Goal: Information Seeking & Learning: Learn about a topic

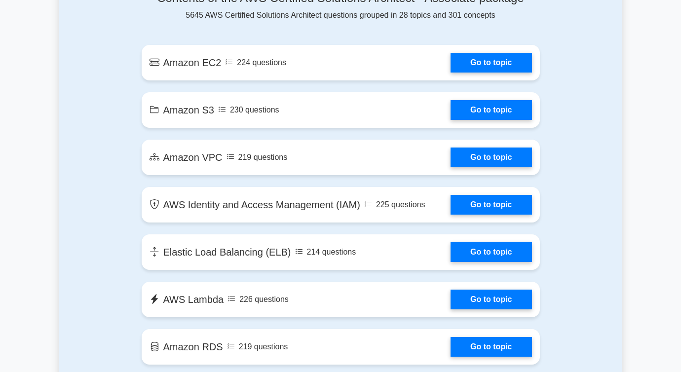
scroll to position [576, 0]
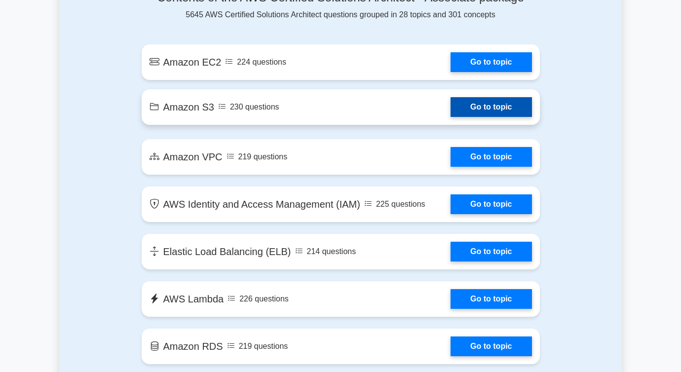
click at [479, 105] on link "Go to topic" at bounding box center [491, 107] width 81 height 20
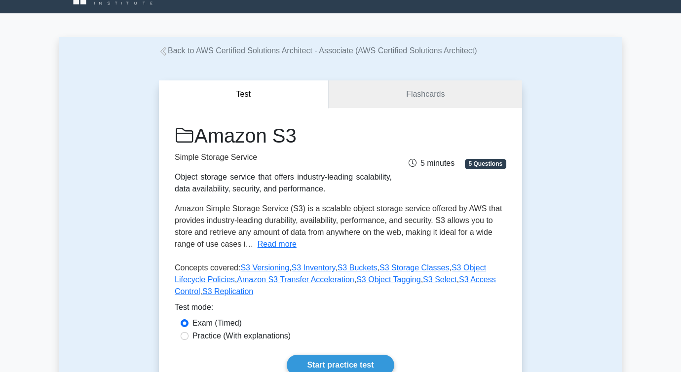
scroll to position [18, 0]
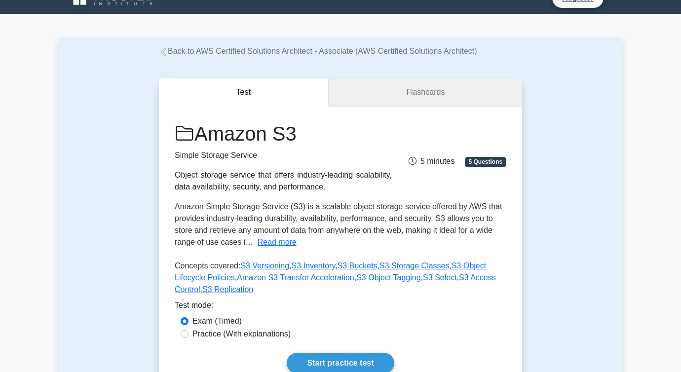
click at [408, 98] on link "Flashcards" at bounding box center [425, 92] width 193 height 28
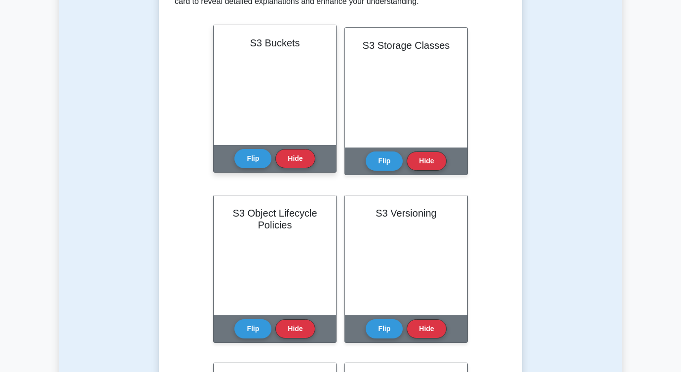
scroll to position [175, 0]
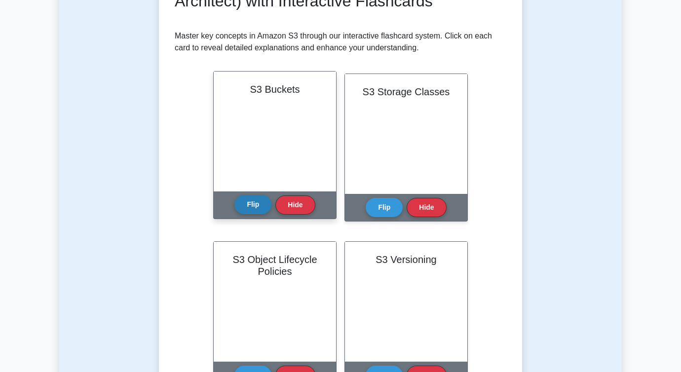
click at [253, 201] on button "Flip" at bounding box center [252, 204] width 37 height 19
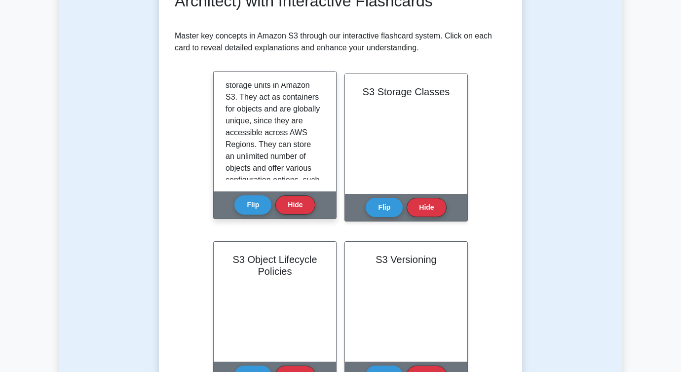
scroll to position [0, 0]
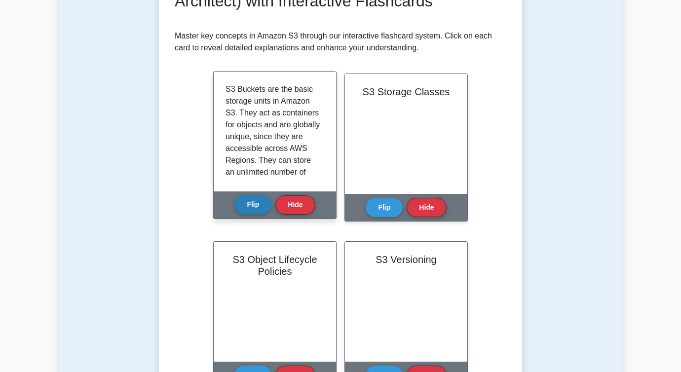
click at [254, 202] on button "Flip" at bounding box center [252, 204] width 37 height 19
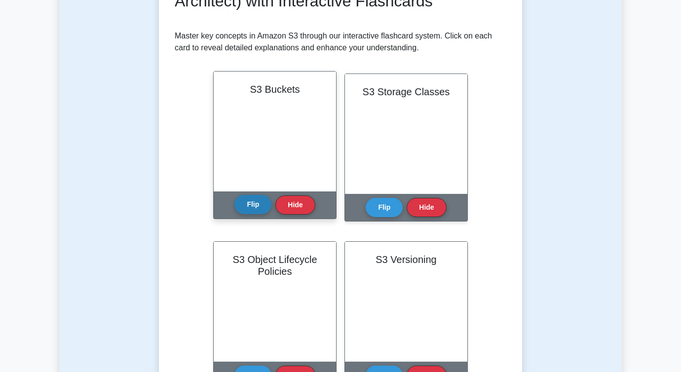
click at [254, 202] on button "Flip" at bounding box center [252, 204] width 37 height 19
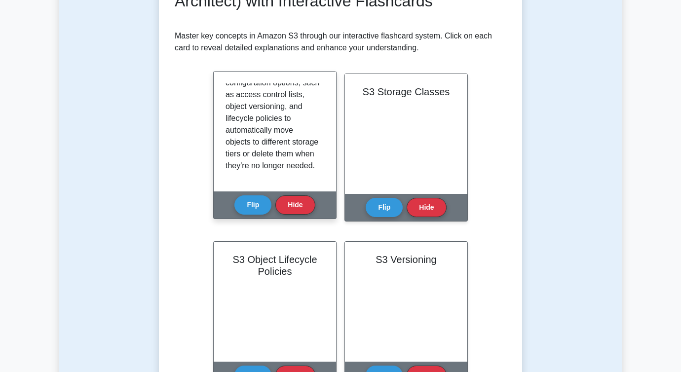
scroll to position [137, 0]
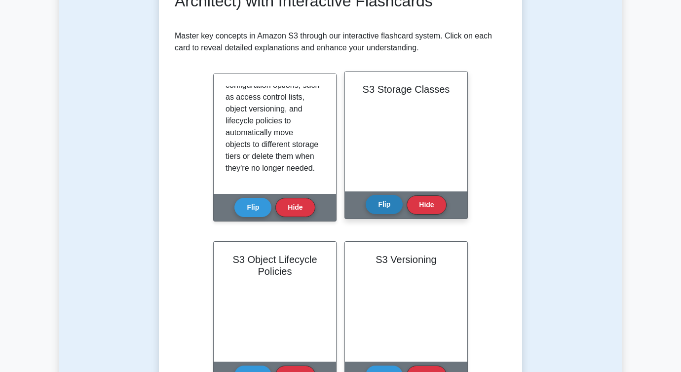
click at [388, 203] on button "Flip" at bounding box center [384, 204] width 37 height 19
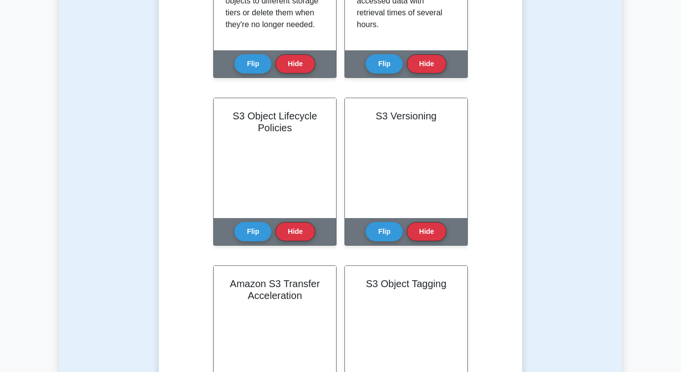
scroll to position [327, 0]
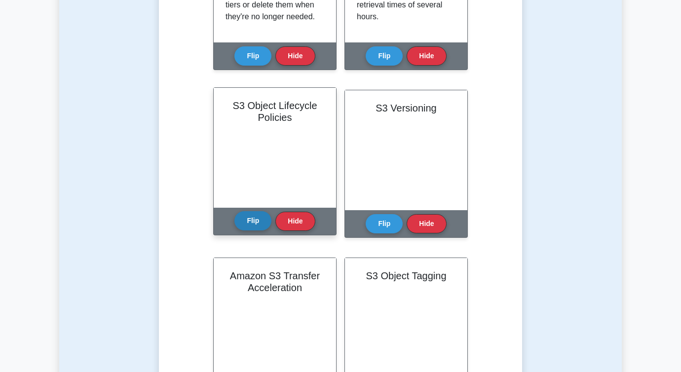
click at [249, 227] on button "Flip" at bounding box center [252, 220] width 37 height 19
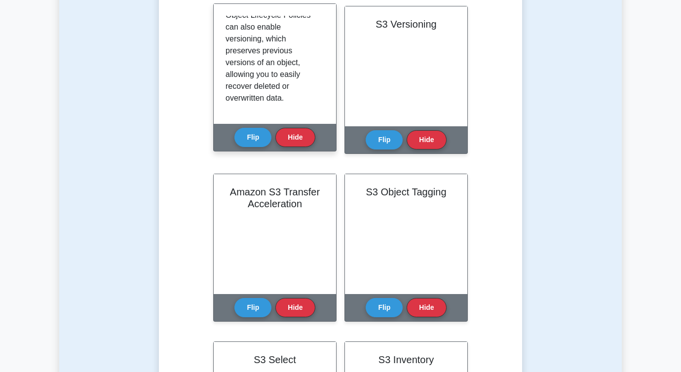
scroll to position [137, 0]
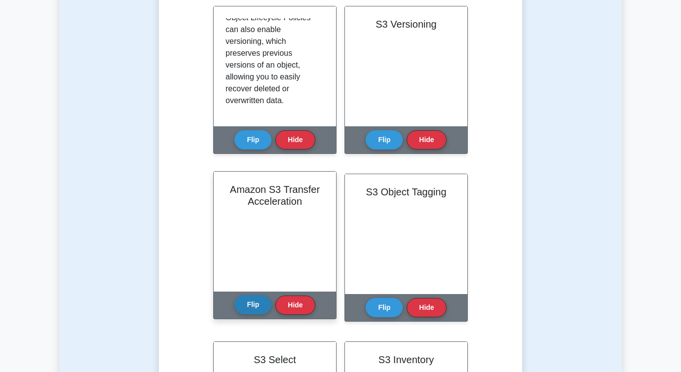
click at [245, 299] on button "Flip" at bounding box center [252, 304] width 37 height 19
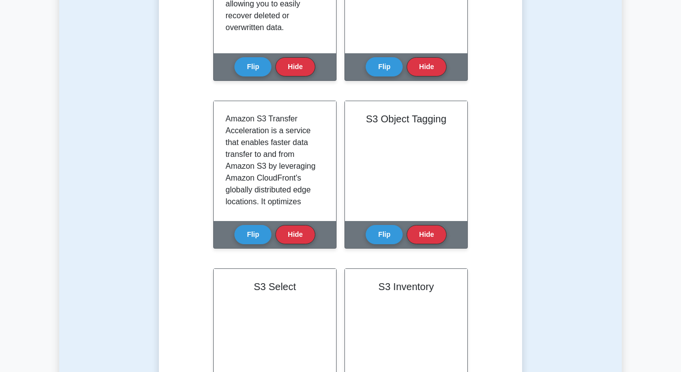
scroll to position [474, 0]
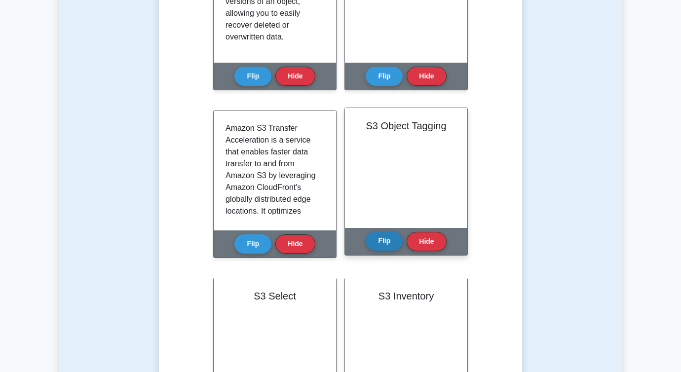
click at [390, 236] on button "Flip" at bounding box center [384, 240] width 37 height 19
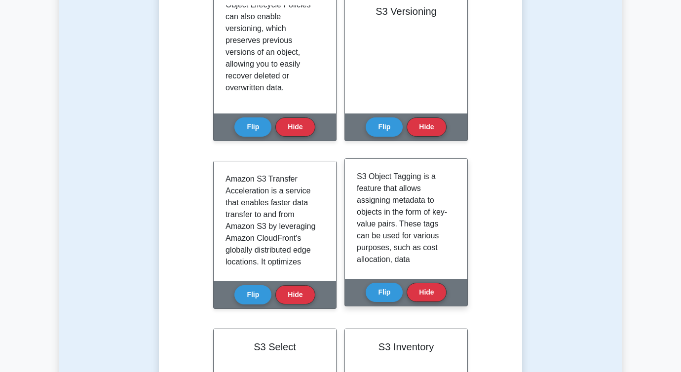
scroll to position [424, 0]
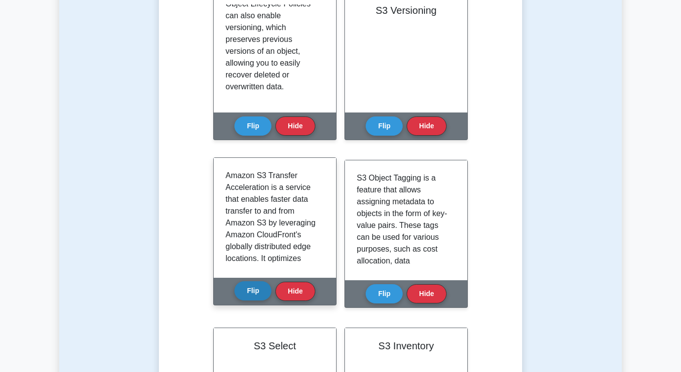
click at [250, 294] on button "Flip" at bounding box center [252, 290] width 37 height 19
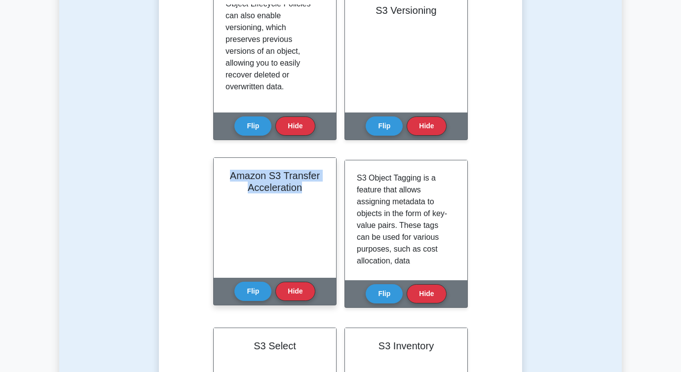
drag, startPoint x: 234, startPoint y: 175, endPoint x: 315, endPoint y: 191, distance: 82.9
click at [315, 191] on h2 "Amazon S3 Transfer Acceleration" at bounding box center [275, 182] width 99 height 24
copy h2 "Amazon S3 Transfer Acceleration"
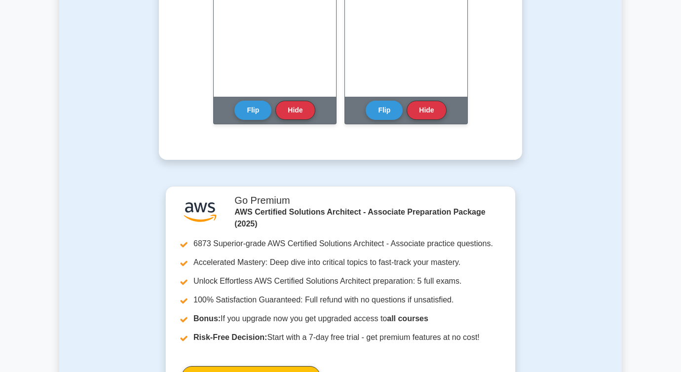
scroll to position [758, 0]
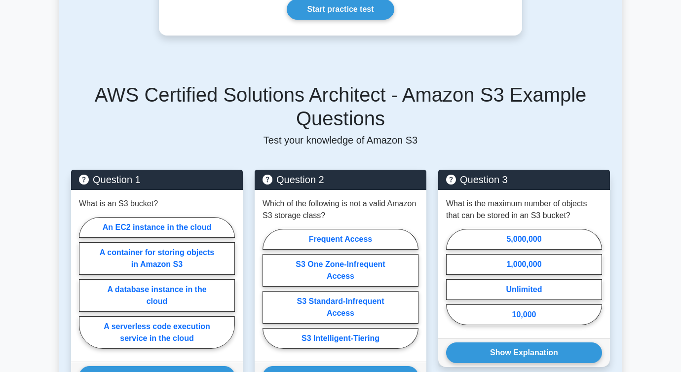
scroll to position [213, 0]
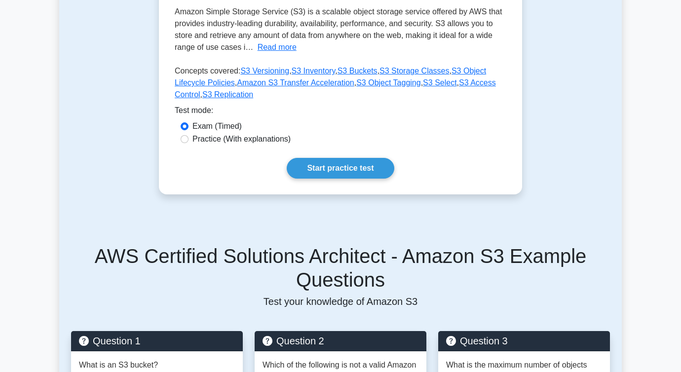
click at [266, 143] on label "Practice (With explanations)" at bounding box center [241, 139] width 98 height 12
click at [189, 143] on input "Practice (With explanations)" at bounding box center [185, 139] width 8 height 8
radio input "true"
click at [319, 172] on link "Start practice test" at bounding box center [340, 168] width 107 height 21
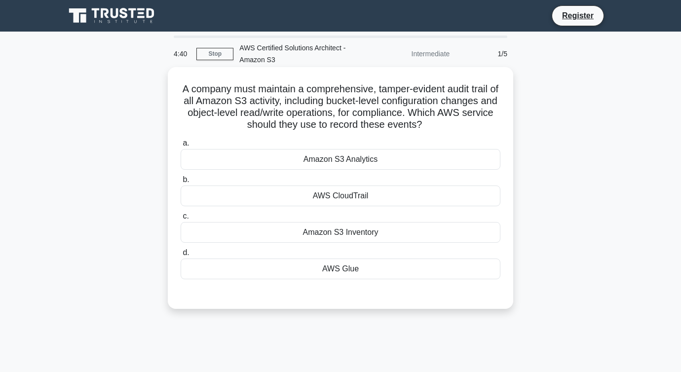
click at [344, 198] on div "AWS CloudTrail" at bounding box center [341, 196] width 320 height 21
click at [181, 183] on input "b. AWS CloudTrail" at bounding box center [181, 180] width 0 height 6
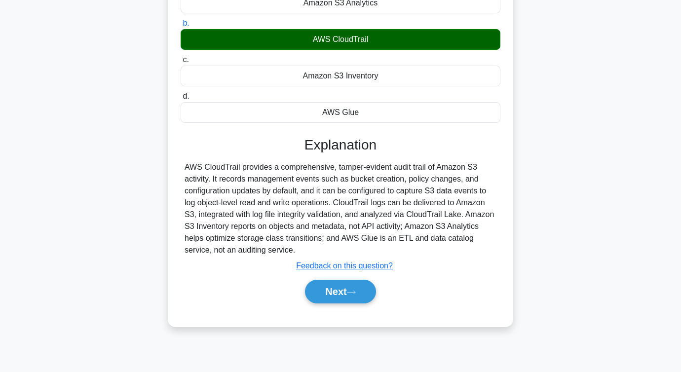
scroll to position [161, 0]
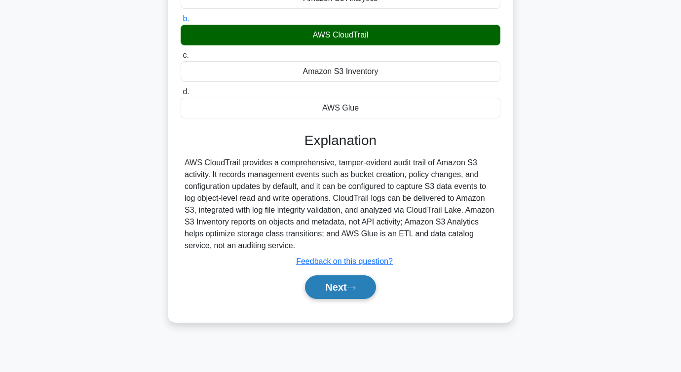
click at [328, 293] on button "Next" at bounding box center [340, 287] width 71 height 24
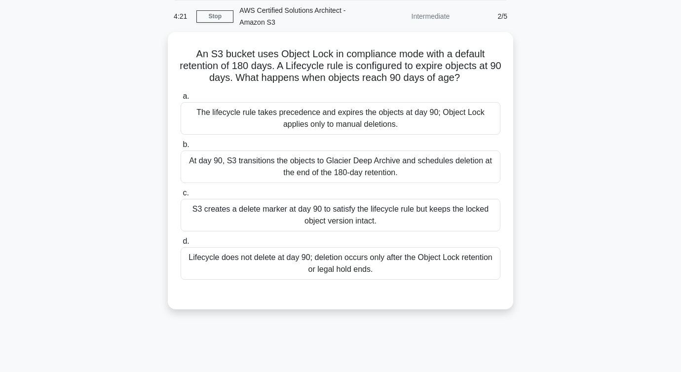
scroll to position [0, 0]
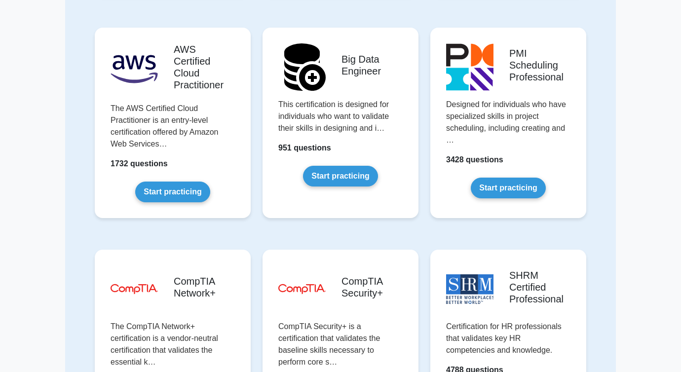
scroll to position [1631, 0]
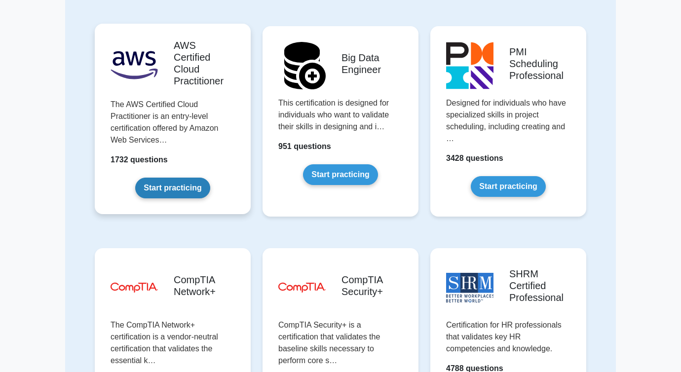
click at [180, 178] on link "Start practicing" at bounding box center [172, 188] width 75 height 21
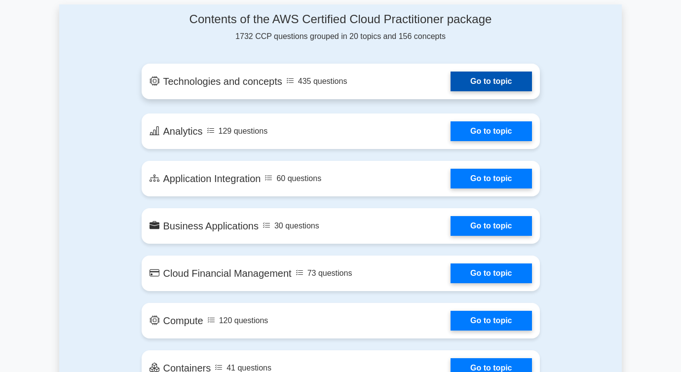
scroll to position [531, 0]
click at [477, 80] on link "Go to topic" at bounding box center [491, 82] width 81 height 20
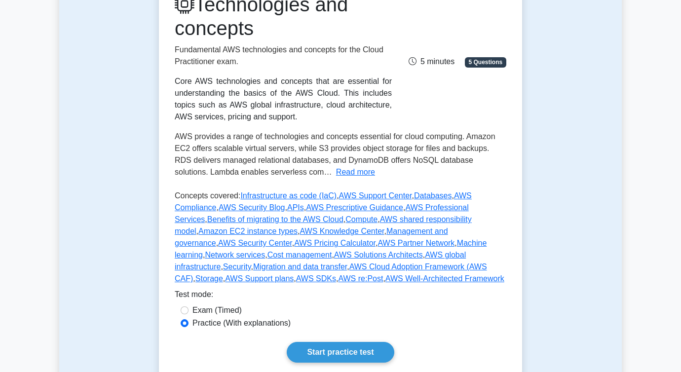
scroll to position [69, 0]
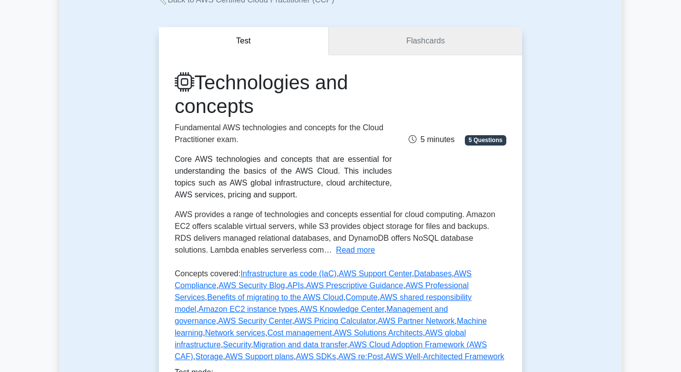
click at [403, 38] on link "Flashcards" at bounding box center [425, 41] width 193 height 28
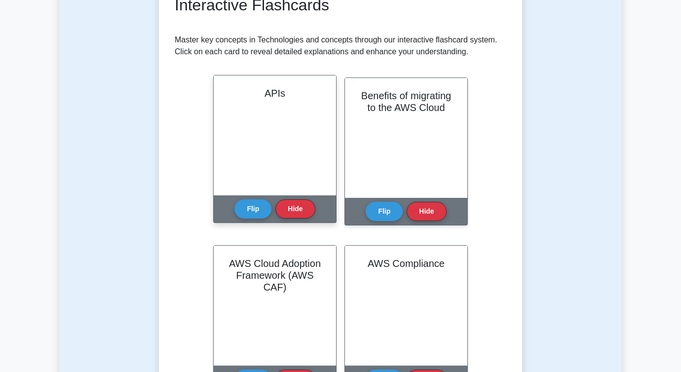
scroll to position [176, 0]
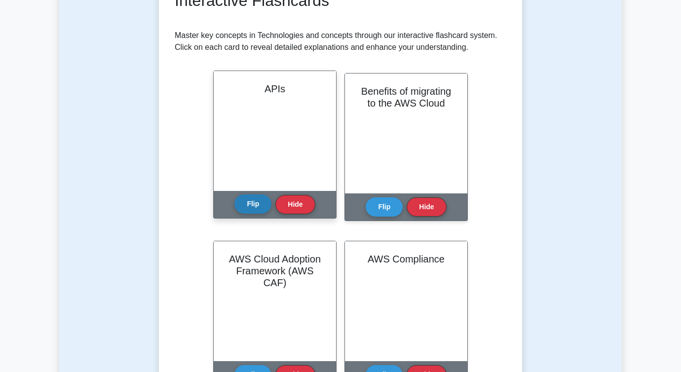
click at [248, 204] on button "Flip" at bounding box center [252, 203] width 37 height 19
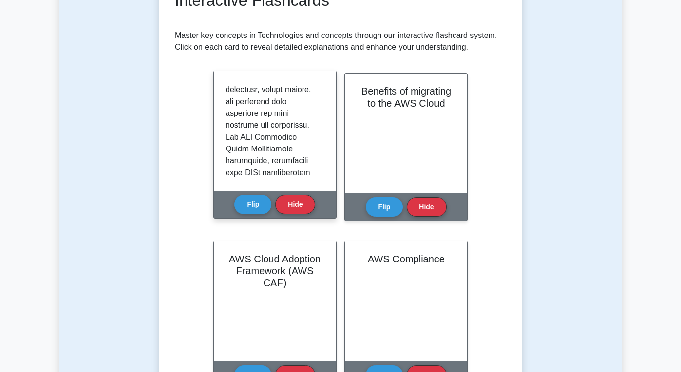
scroll to position [1043, 0]
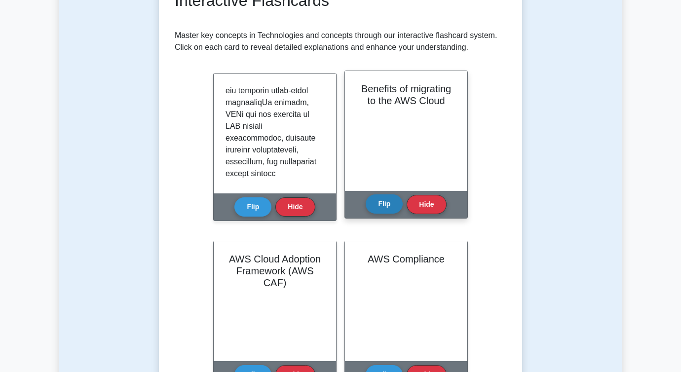
click at [388, 206] on button "Flip" at bounding box center [384, 203] width 37 height 19
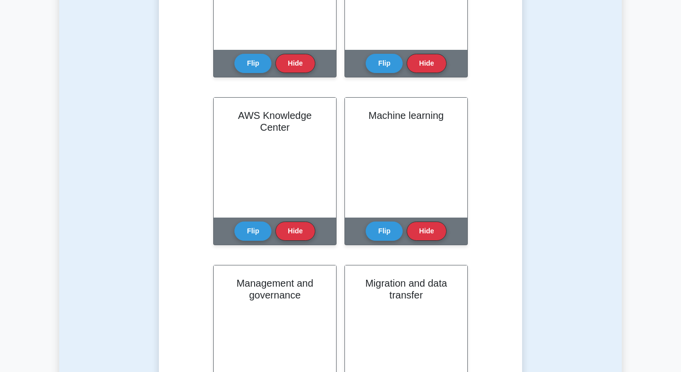
scroll to position [1004, 0]
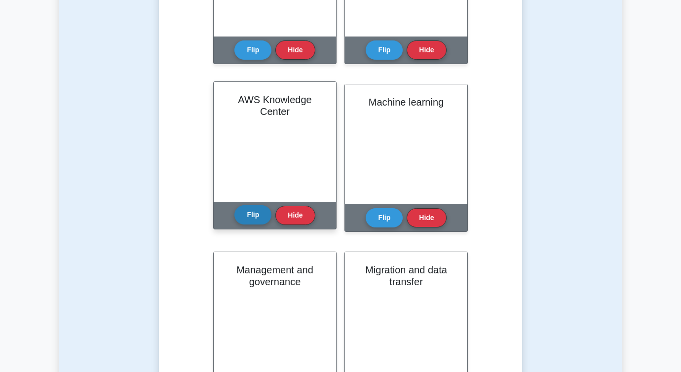
click at [240, 219] on button "Flip" at bounding box center [252, 214] width 37 height 19
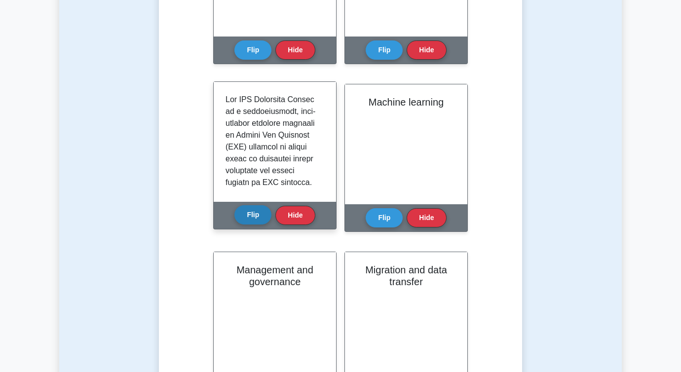
click at [240, 219] on button "Flip" at bounding box center [252, 214] width 37 height 19
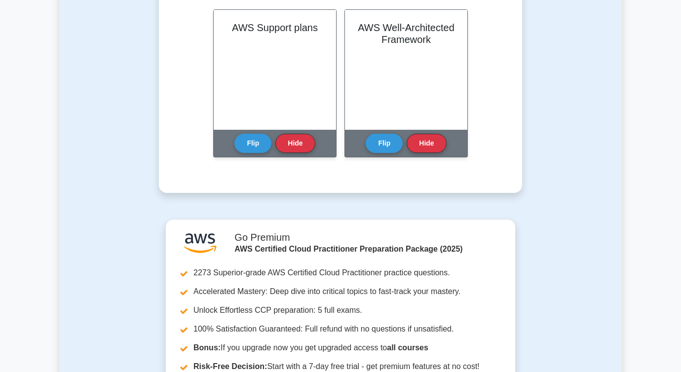
scroll to position [2550, 0]
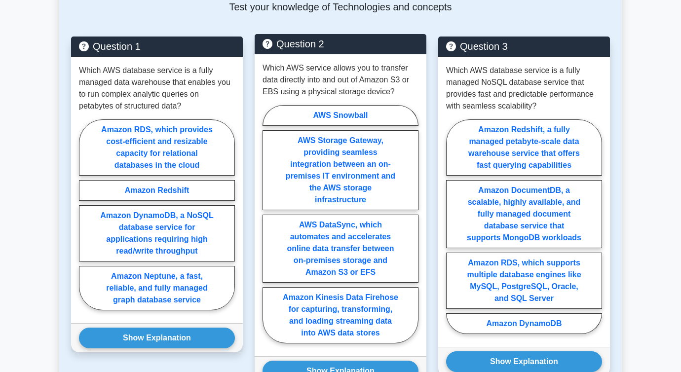
scroll to position [604, 0]
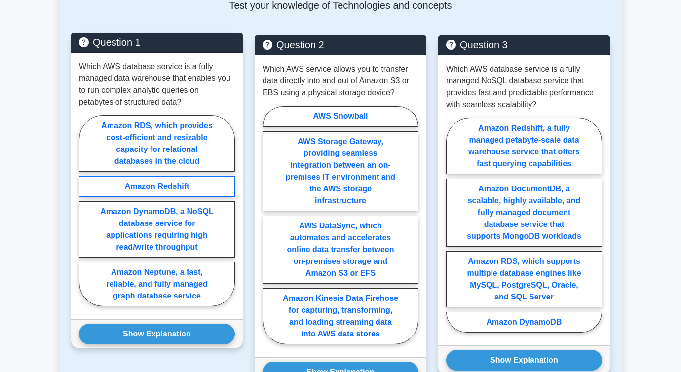
click at [182, 193] on label "Amazon Redshift" at bounding box center [157, 186] width 156 height 21
click at [85, 211] on input "Amazon Redshift" at bounding box center [82, 214] width 6 height 6
radio input "true"
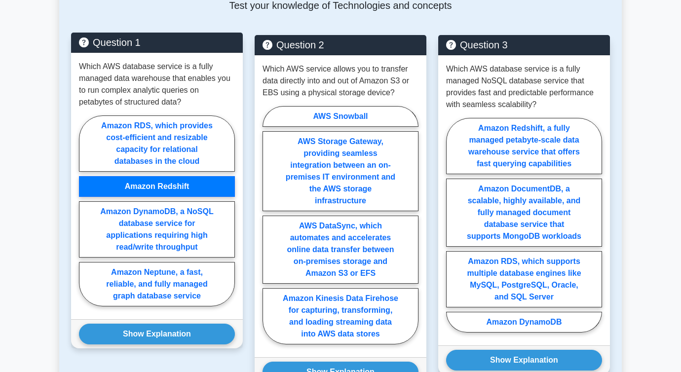
click at [157, 192] on label "Amazon Redshift" at bounding box center [157, 186] width 156 height 21
click at [85, 211] on input "Amazon Redshift" at bounding box center [82, 214] width 6 height 6
click at [157, 192] on label "Amazon Redshift" at bounding box center [157, 186] width 156 height 21
click at [85, 211] on input "Amazon Redshift" at bounding box center [82, 214] width 6 height 6
click at [146, 343] on button "Show Explanation" at bounding box center [157, 334] width 156 height 21
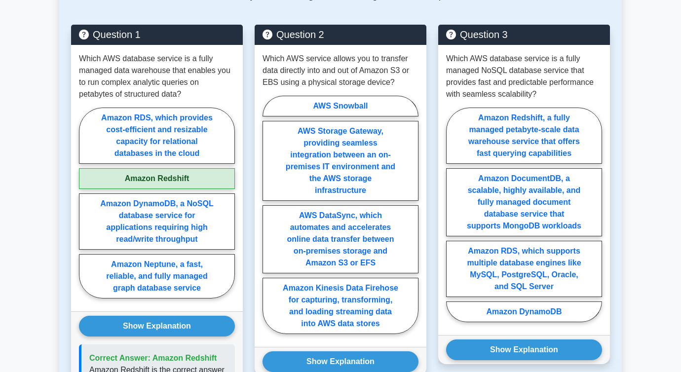
scroll to position [615, 0]
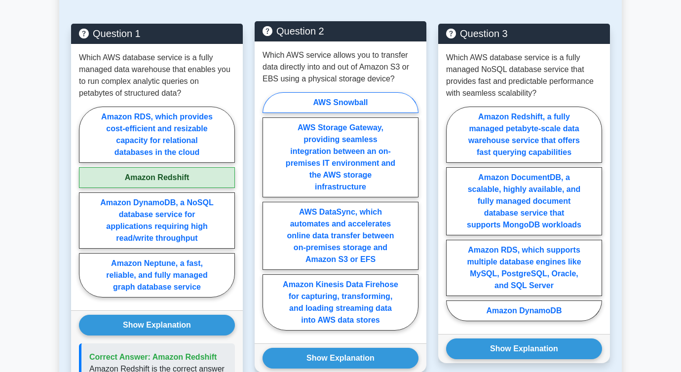
click at [354, 98] on label "AWS Snowball" at bounding box center [341, 102] width 156 height 21
click at [269, 211] on input "AWS Snowball" at bounding box center [266, 214] width 6 height 6
radio input "true"
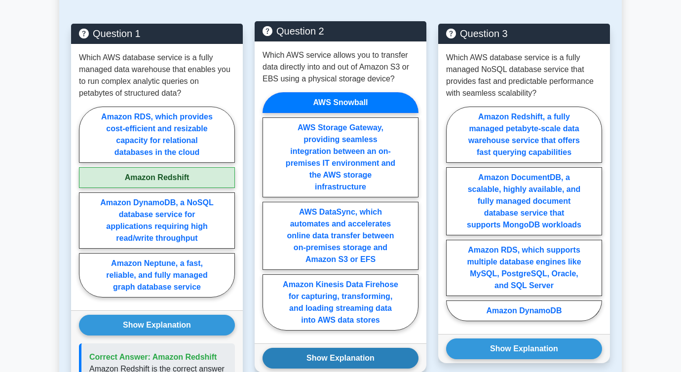
click at [325, 350] on button "Show Explanation" at bounding box center [341, 358] width 156 height 21
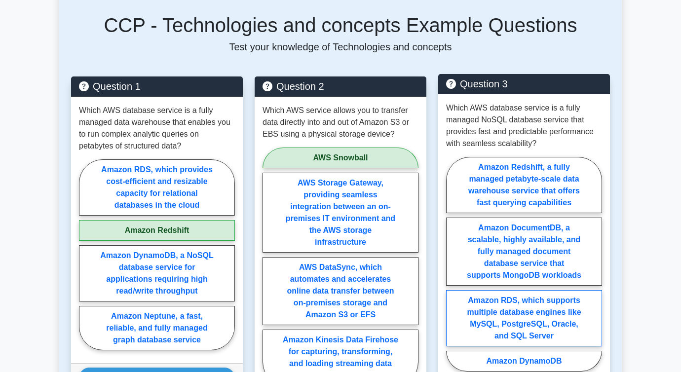
scroll to position [621, 0]
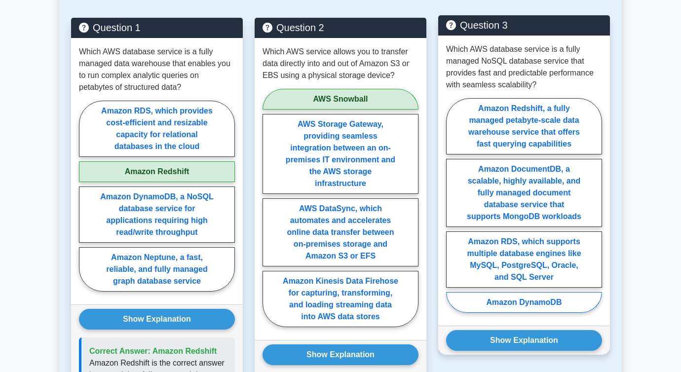
click at [550, 305] on label "Amazon DynamoDB" at bounding box center [524, 302] width 156 height 21
click at [453, 212] on input "Amazon DynamoDB" at bounding box center [449, 208] width 6 height 6
radio input "true"
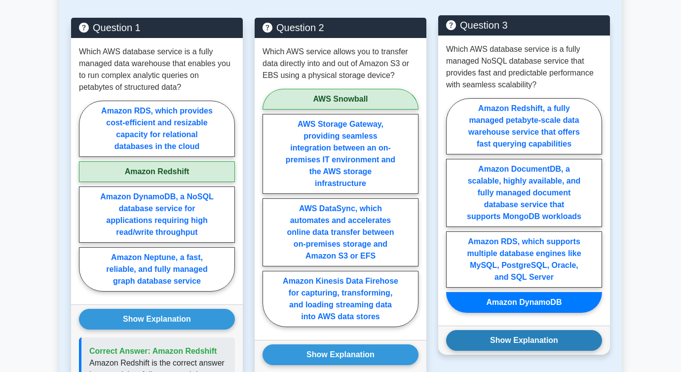
click at [539, 343] on button "Show Explanation" at bounding box center [524, 340] width 156 height 21
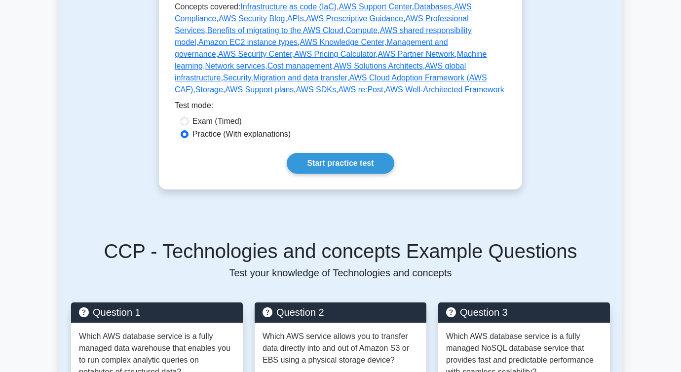
scroll to position [239, 0]
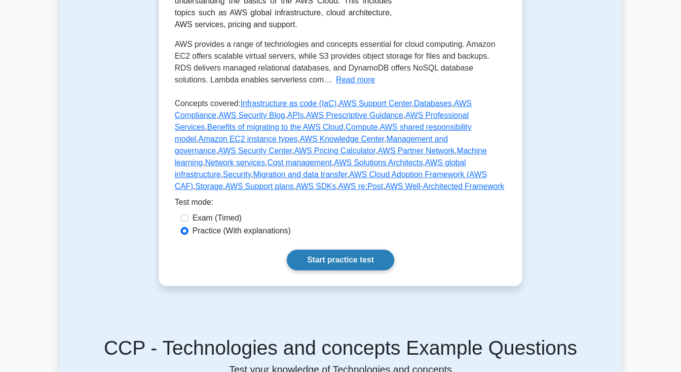
click at [358, 255] on link "Start practice test" at bounding box center [340, 260] width 107 height 21
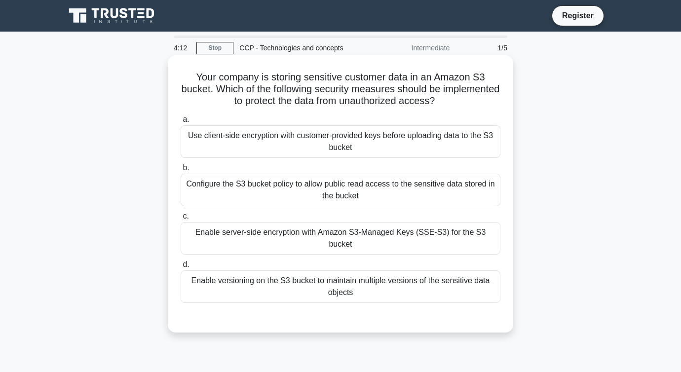
click at [311, 146] on div "Use client-side encryption with customer-provided keys before uploading data to…" at bounding box center [341, 141] width 320 height 33
click at [181, 123] on input "a. Use client-side encryption with customer-provided keys before uploading data…" at bounding box center [181, 119] width 0 height 6
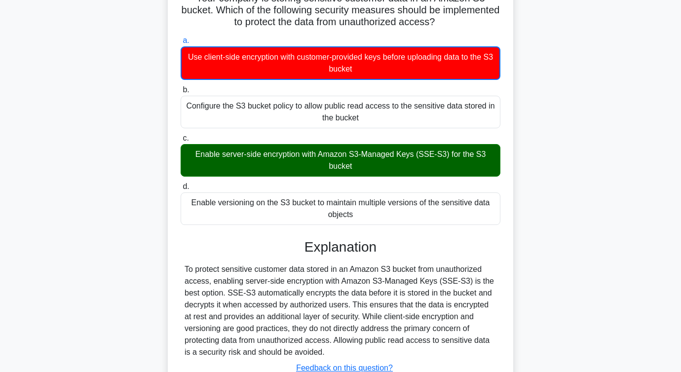
scroll to position [161, 0]
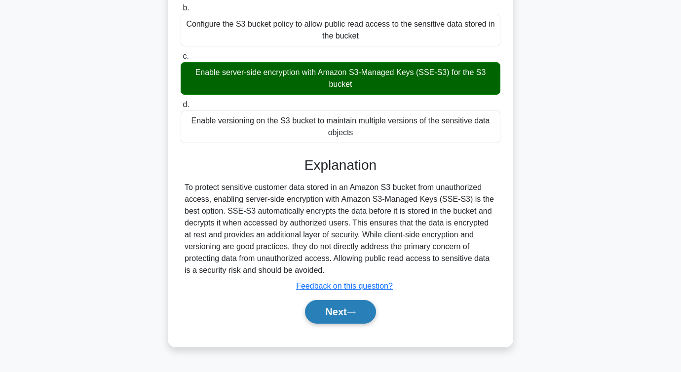
click at [340, 302] on button "Next" at bounding box center [340, 312] width 71 height 24
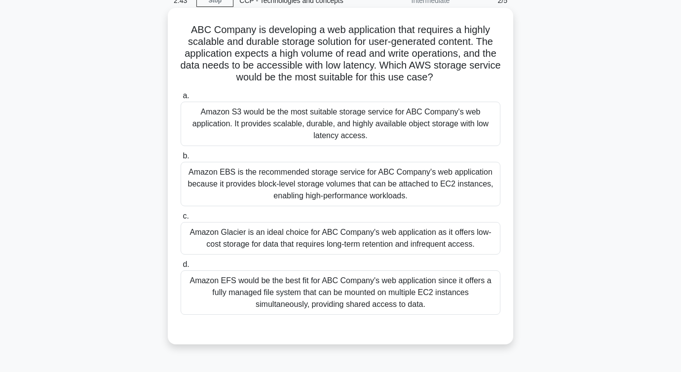
scroll to position [49, 0]
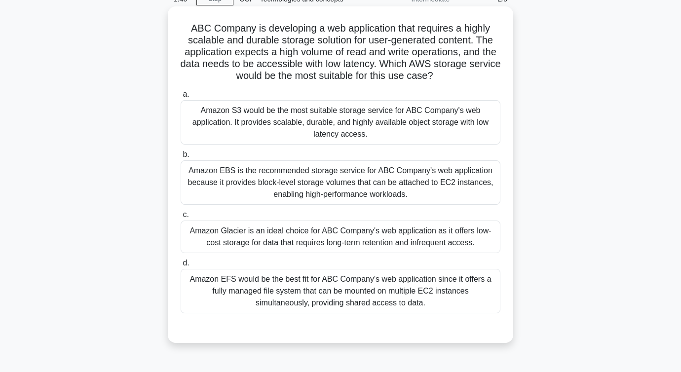
click at [366, 64] on h5 "ABC Company is developing a web application that requires a highly scalable and…" at bounding box center [341, 52] width 322 height 60
click at [325, 126] on div "Amazon S3 would be the most suitable storage service for ABC Company's web appl…" at bounding box center [341, 122] width 320 height 44
click at [181, 98] on input "a. Amazon S3 would be the most suitable storage service for ABC Company's web a…" at bounding box center [181, 94] width 0 height 6
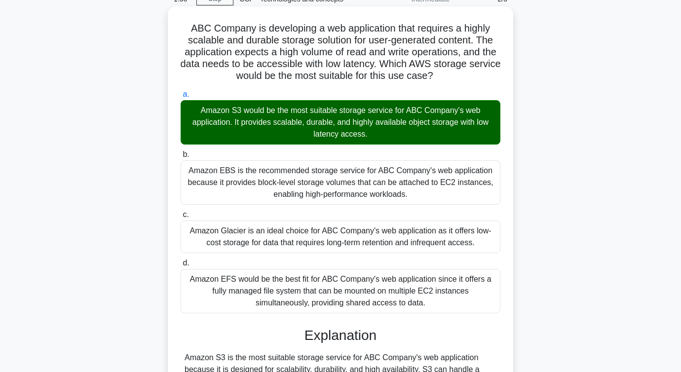
scroll to position [213, 0]
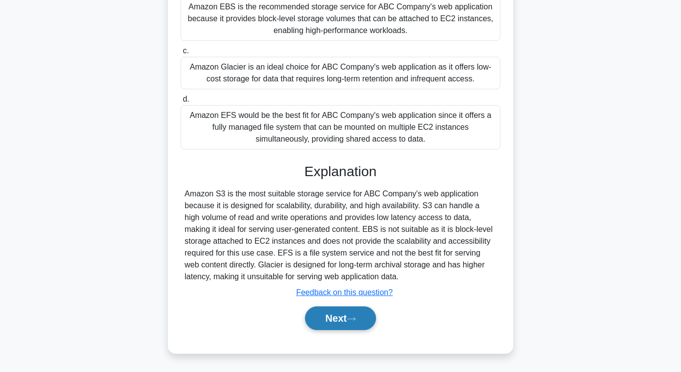
click at [356, 323] on button "Next" at bounding box center [340, 318] width 71 height 24
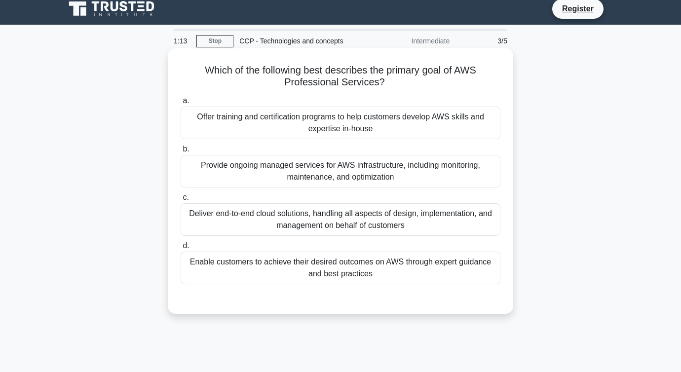
scroll to position [8, 0]
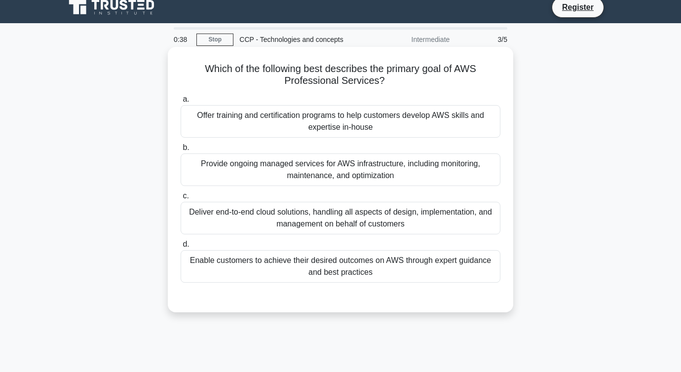
drag, startPoint x: 456, startPoint y: 67, endPoint x: 456, endPoint y: 79, distance: 12.3
click at [456, 79] on h5 "Which of the following best describes the primary goal of AWS Professional Serv…" at bounding box center [341, 75] width 322 height 25
copy h5 "AWS Professional Services?"
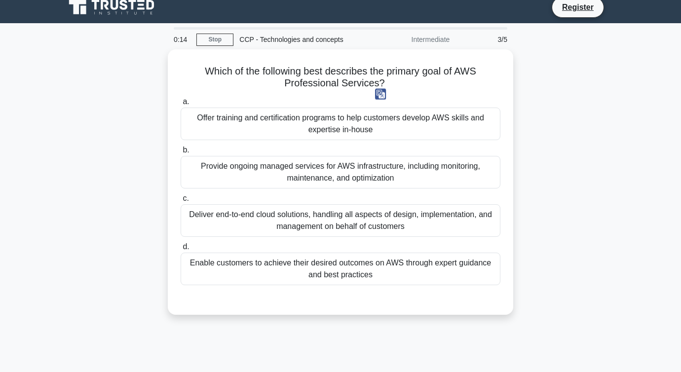
click at [545, 145] on div "Which of the following best describes the primary goal of AWS Professional Serv…" at bounding box center [340, 187] width 563 height 277
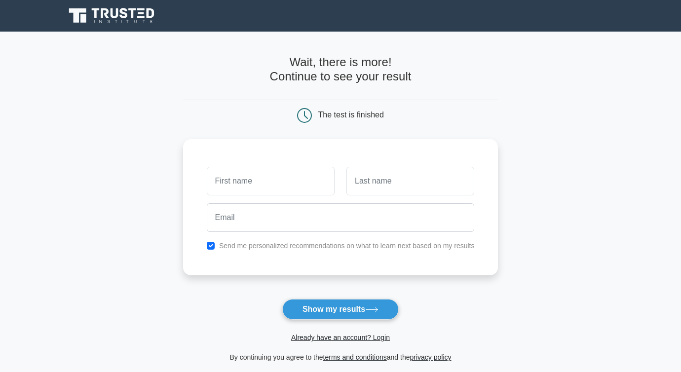
click at [443, 318] on form "Wait, there is more! Continue to see your result The test is finished and the" at bounding box center [340, 209] width 315 height 308
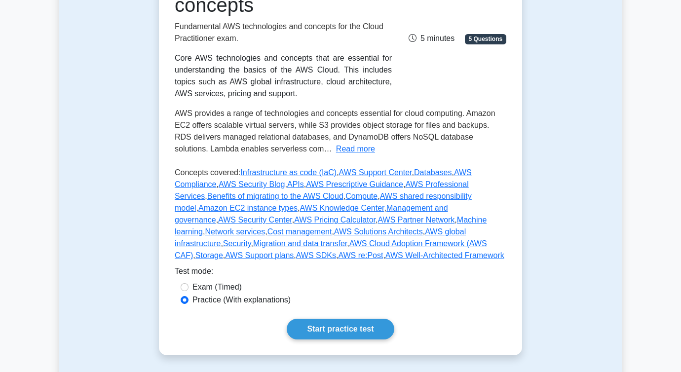
scroll to position [164, 0]
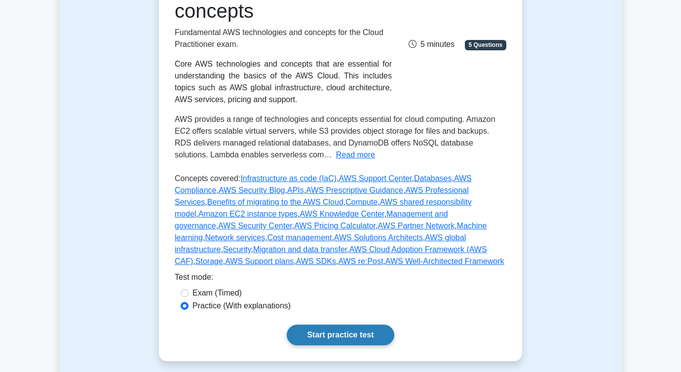
click at [317, 334] on link "Start practice test" at bounding box center [340, 335] width 107 height 21
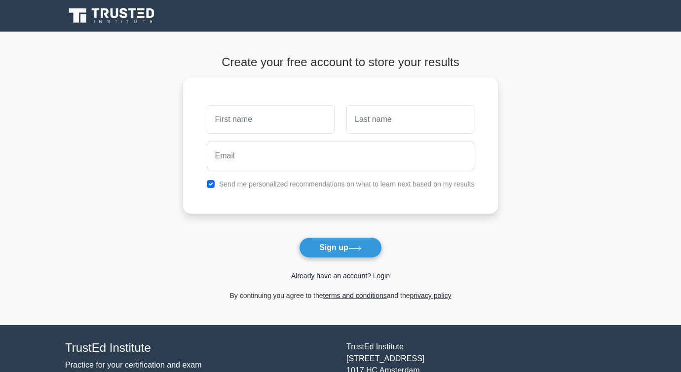
scroll to position [2, 0]
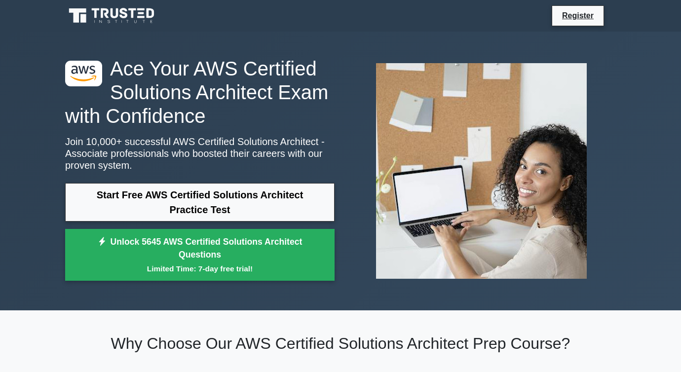
click at [123, 16] on icon at bounding box center [124, 13] width 8 height 10
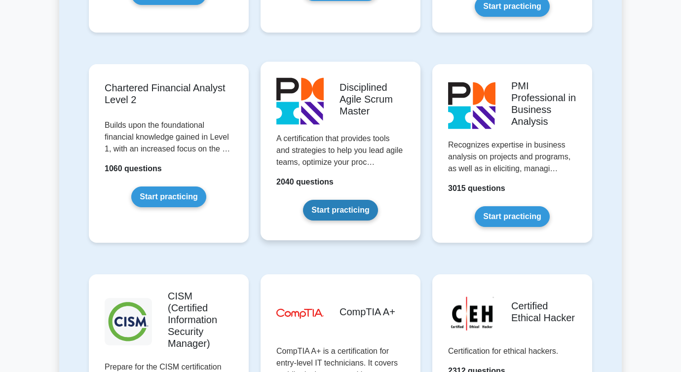
scroll to position [1581, 0]
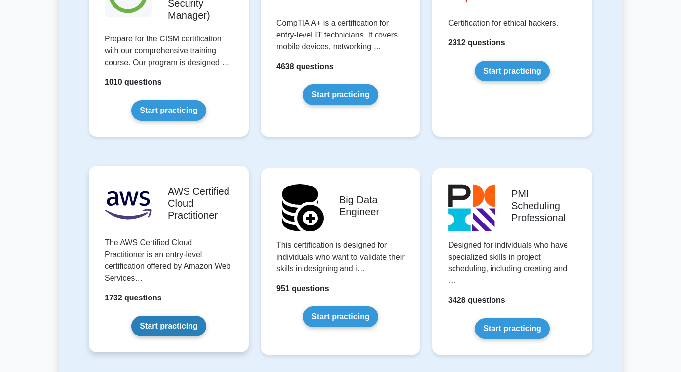
click at [178, 316] on link "Start practicing" at bounding box center [168, 326] width 75 height 21
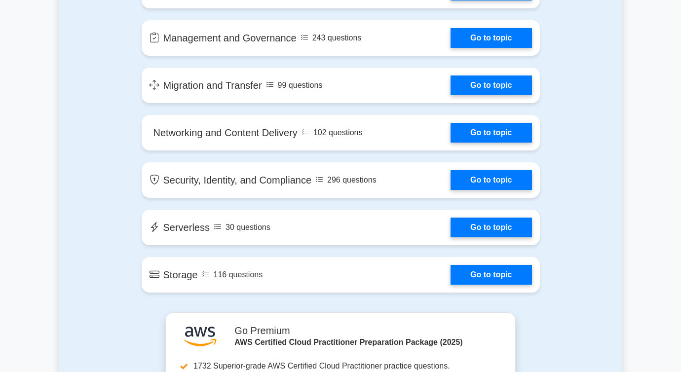
scroll to position [1245, 0]
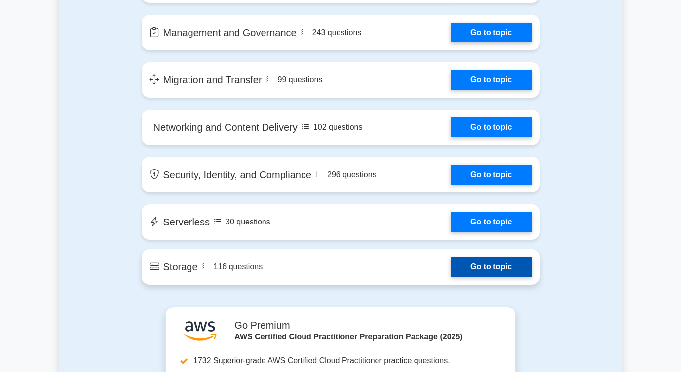
click at [479, 270] on link "Go to topic" at bounding box center [491, 267] width 81 height 20
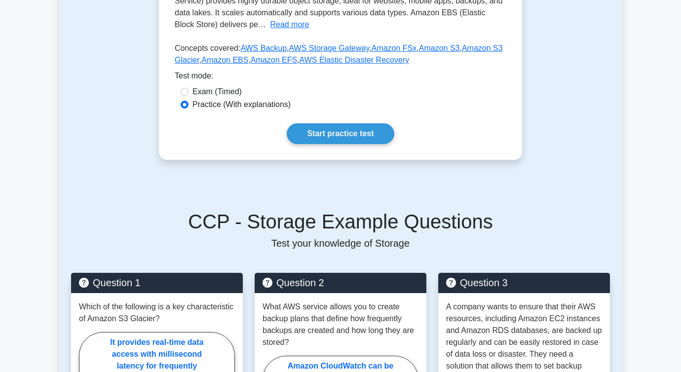
scroll to position [71, 0]
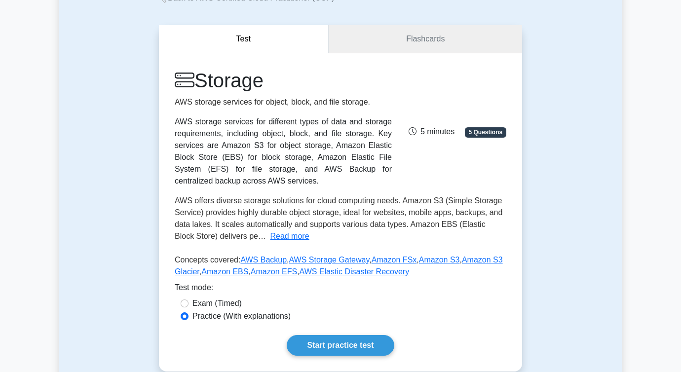
click at [406, 39] on link "Flashcards" at bounding box center [425, 39] width 193 height 28
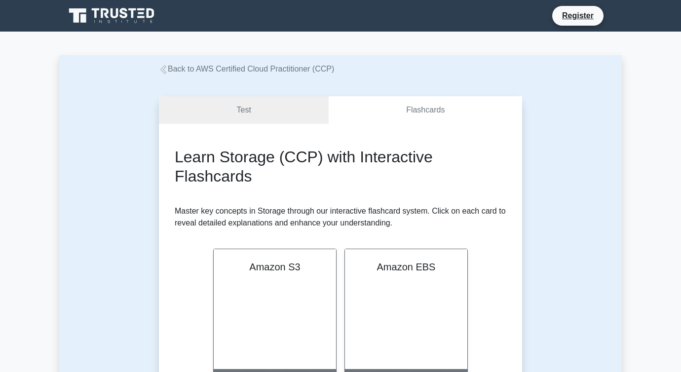
scroll to position [225, 0]
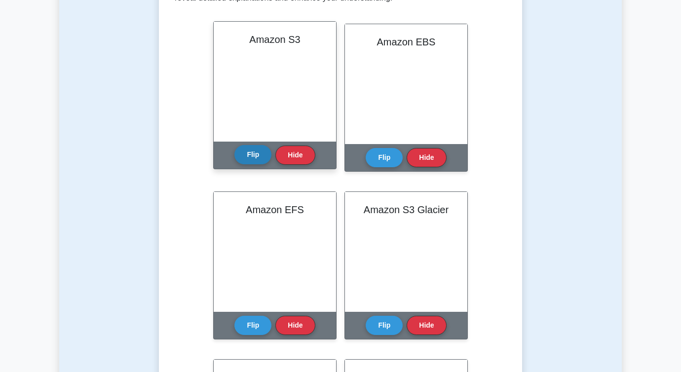
click at [256, 158] on button "Flip" at bounding box center [252, 154] width 37 height 19
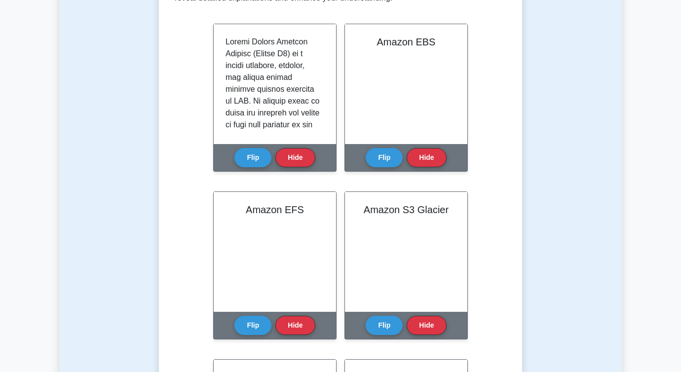
scroll to position [156, 0]
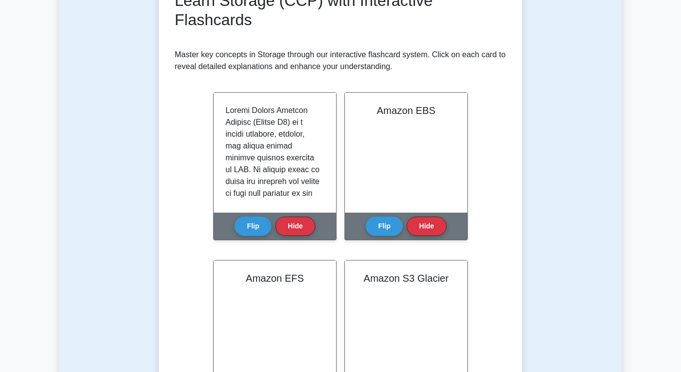
click at [328, 52] on p "Master key concepts in Storage through our interactive flashcard system. Click …" at bounding box center [341, 61] width 332 height 24
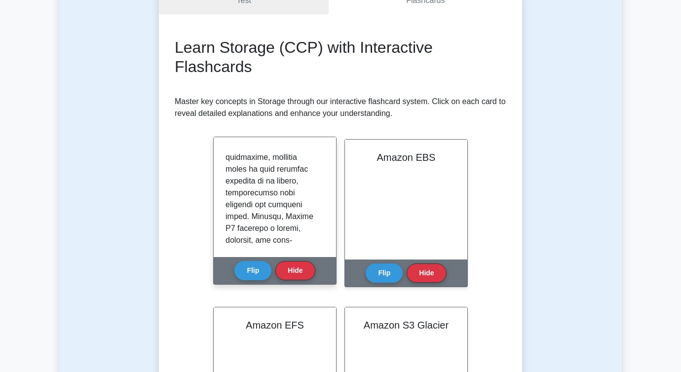
scroll to position [1037, 0]
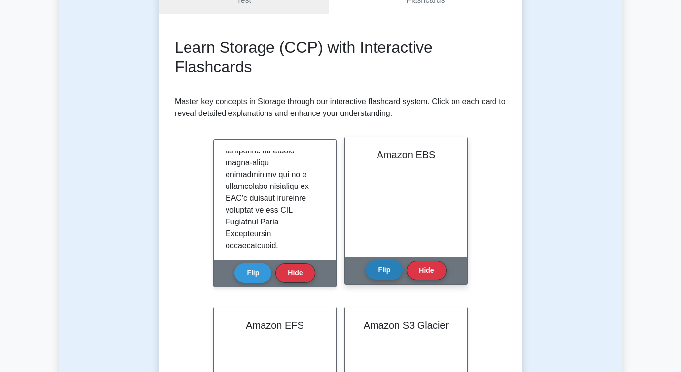
click at [397, 263] on button "Flip" at bounding box center [384, 270] width 37 height 19
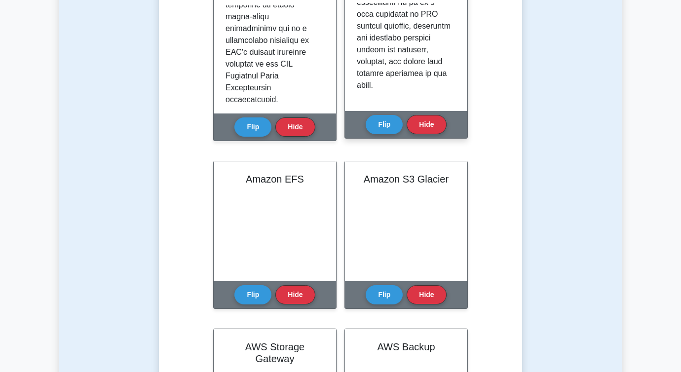
scroll to position [5, 0]
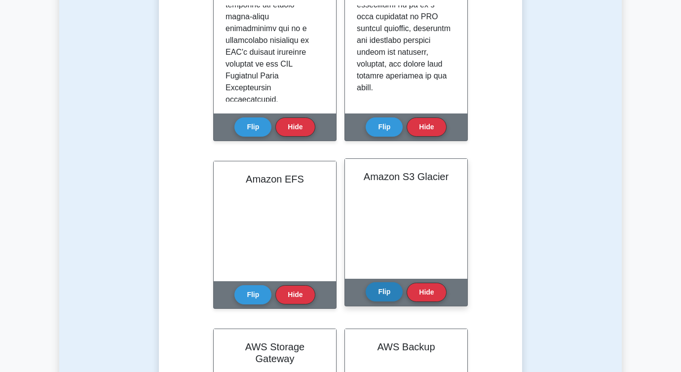
click at [381, 296] on button "Flip" at bounding box center [384, 291] width 37 height 19
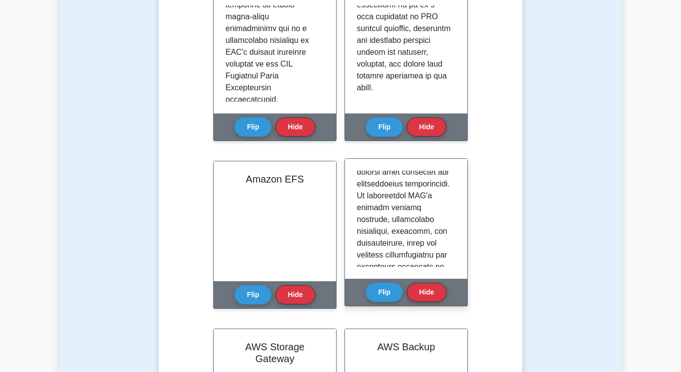
scroll to position [1025, 0]
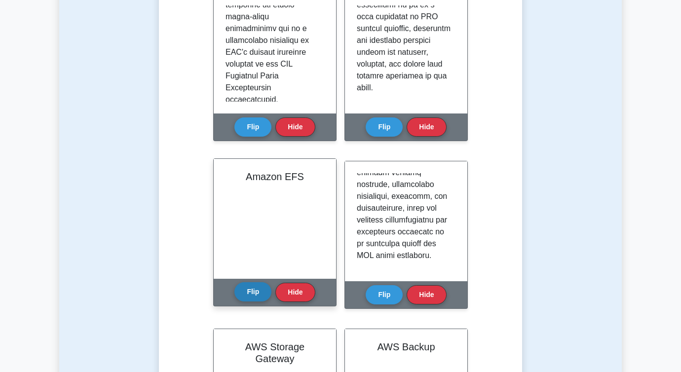
click at [255, 297] on button "Flip" at bounding box center [252, 291] width 37 height 19
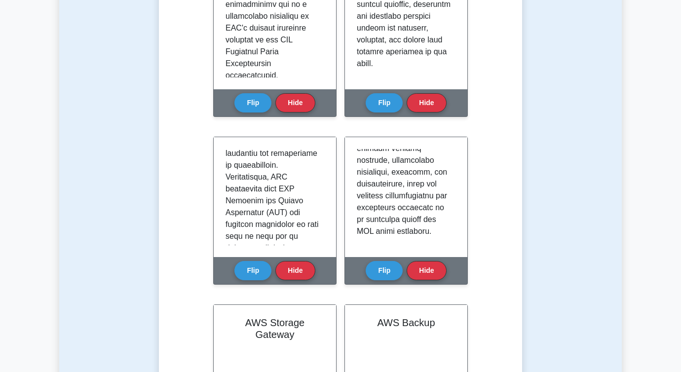
scroll to position [507, 0]
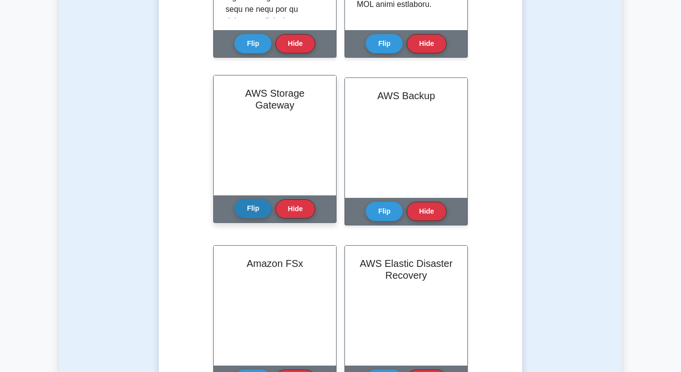
click at [244, 212] on button "Flip" at bounding box center [252, 208] width 37 height 19
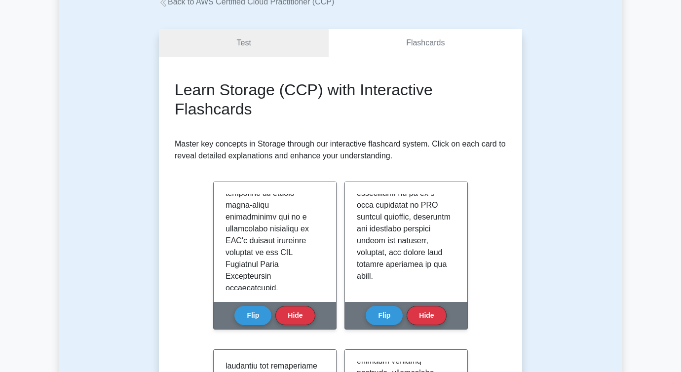
scroll to position [0, 0]
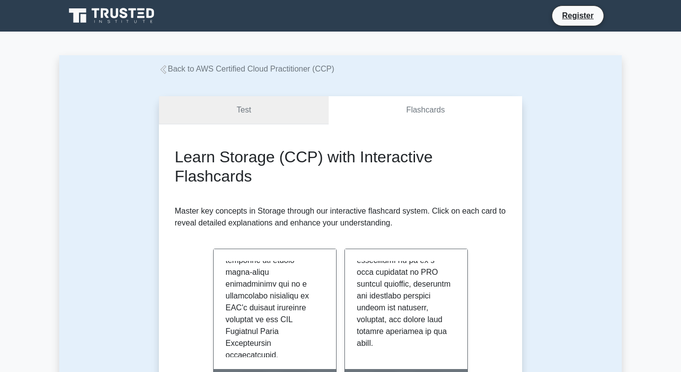
click at [272, 102] on link "Test" at bounding box center [244, 110] width 170 height 28
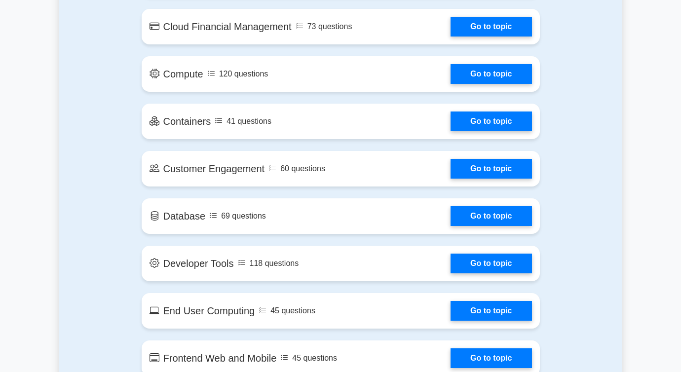
scroll to position [770, 0]
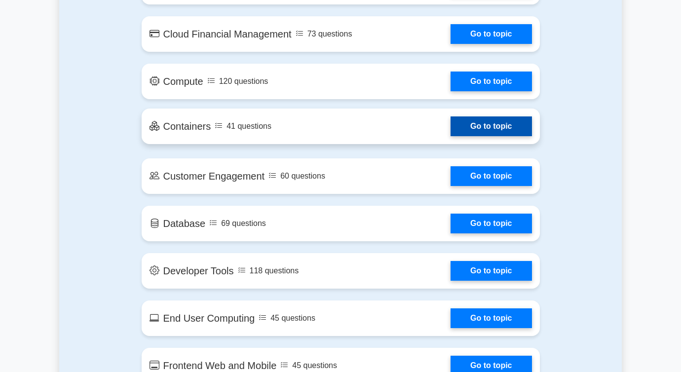
click at [451, 123] on link "Go to topic" at bounding box center [491, 126] width 81 height 20
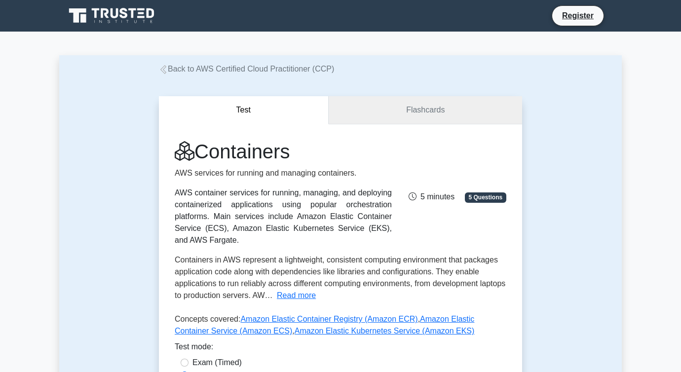
click at [380, 114] on link "Flashcards" at bounding box center [425, 110] width 193 height 28
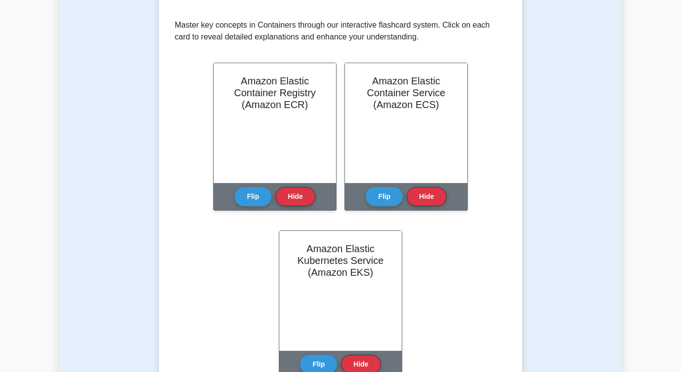
scroll to position [192, 0]
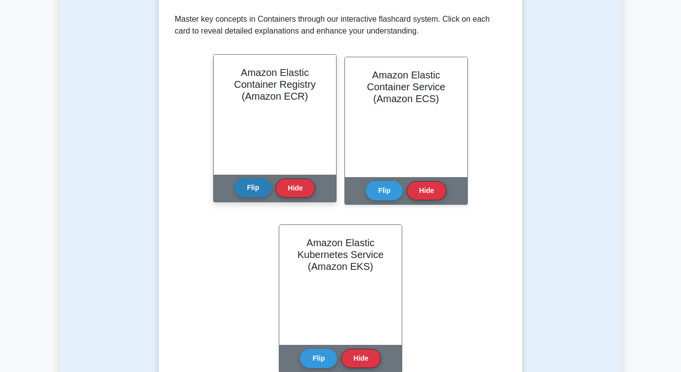
click at [249, 191] on button "Flip" at bounding box center [252, 187] width 37 height 19
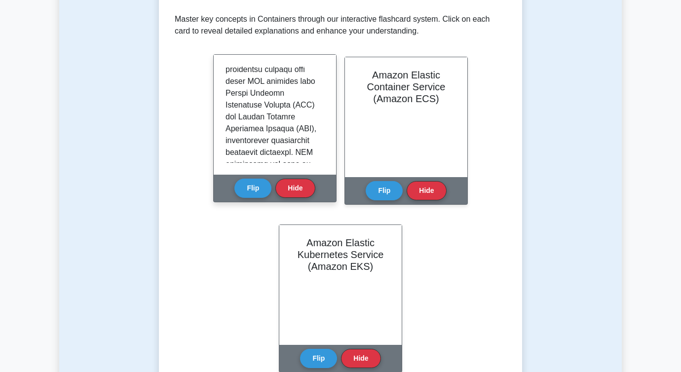
scroll to position [116, 0]
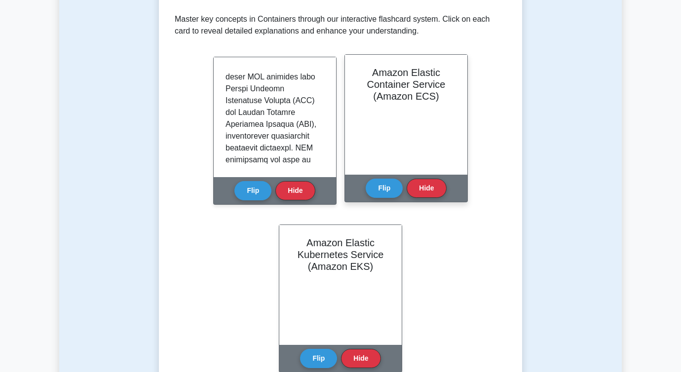
click at [401, 198] on div "Flip Hide" at bounding box center [406, 188] width 80 height 27
click at [390, 193] on button "Flip" at bounding box center [384, 187] width 37 height 19
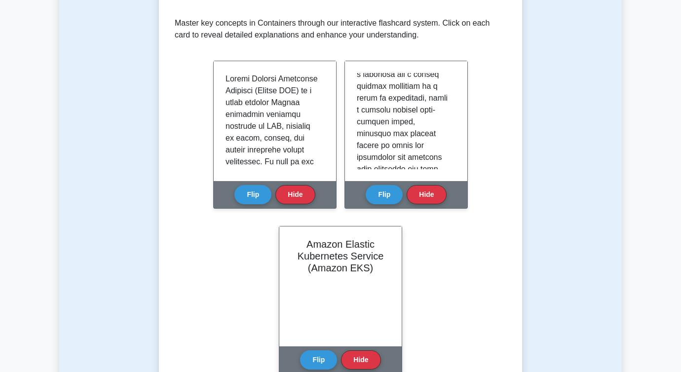
scroll to position [94, 0]
